Goal: Task Accomplishment & Management: Manage account settings

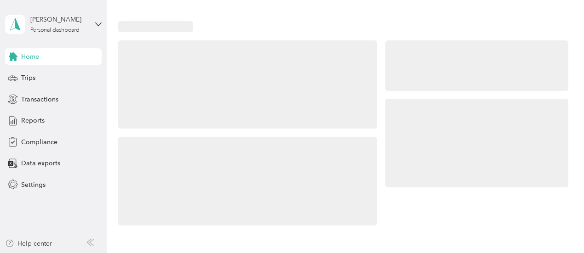
click at [71, 132] on div "Home Trips Transactions Reports Compliance Data exports Settings" at bounding box center [53, 120] width 96 height 145
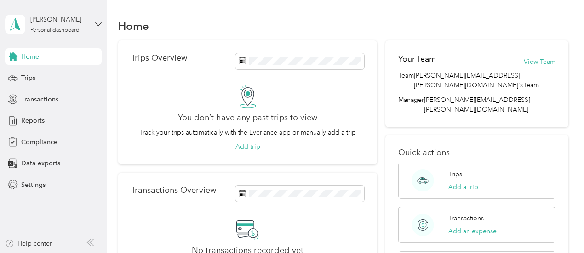
click at [252, 17] on div "Home" at bounding box center [343, 25] width 450 height 19
click at [38, 179] on div "Settings" at bounding box center [53, 184] width 96 height 17
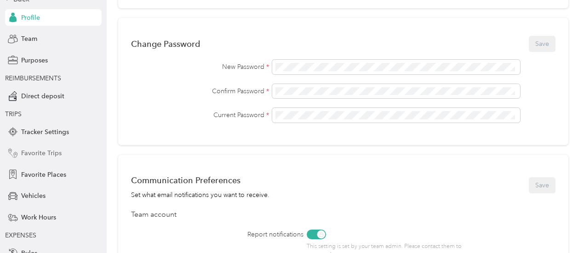
scroll to position [92, 0]
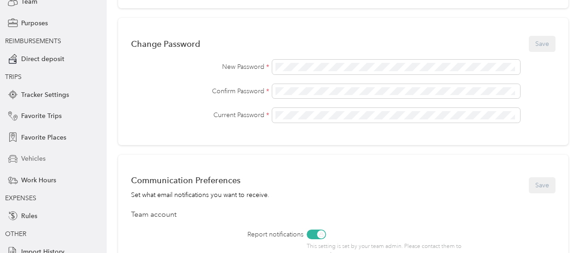
click at [29, 159] on span "Vehicles" at bounding box center [33, 159] width 24 height 10
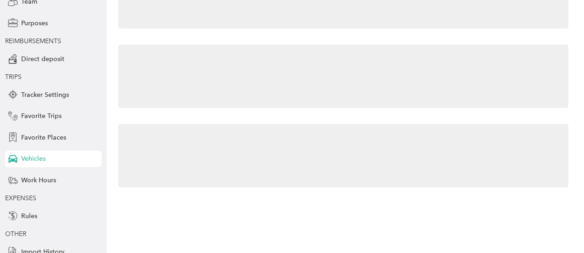
scroll to position [6, 0]
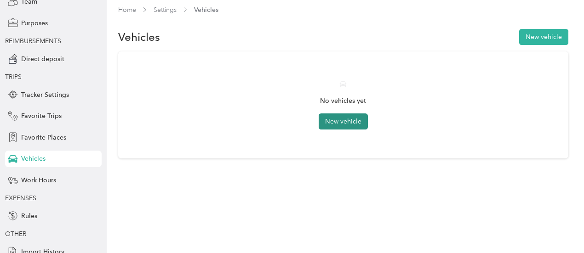
click at [354, 122] on button "New vehicle" at bounding box center [342, 122] width 49 height 16
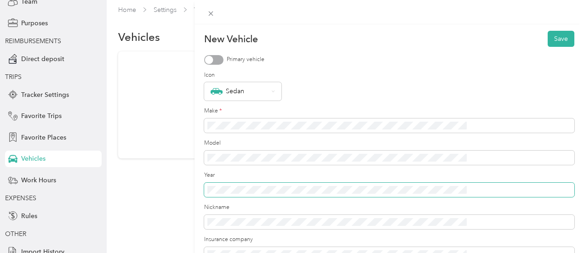
click at [335, 195] on span at bounding box center [389, 190] width 370 height 15
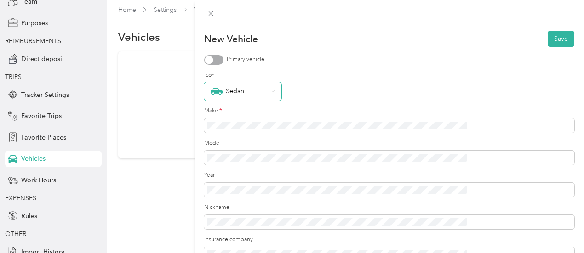
click at [268, 93] on div "Sedan" at bounding box center [238, 91] width 57 height 12
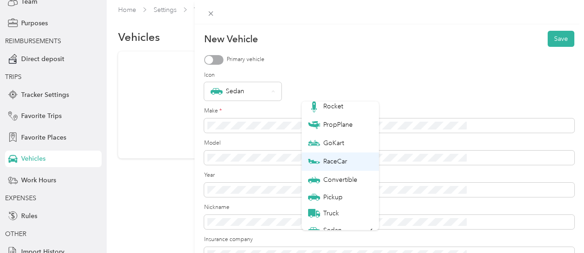
scroll to position [32, 0]
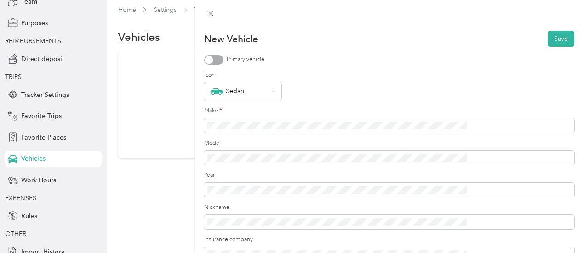
click at [352, 224] on div "Sedan" at bounding box center [335, 221] width 55 height 12
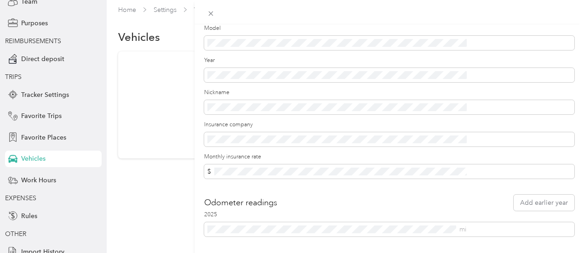
scroll to position [138, 0]
